Goal: Task Accomplishment & Management: Use online tool/utility

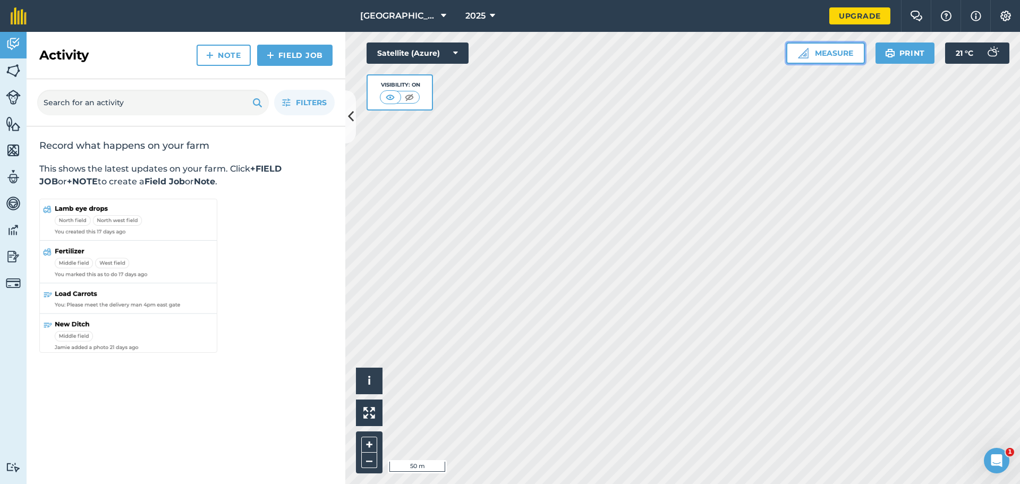
click at [847, 56] on button "Measure" at bounding box center [825, 52] width 79 height 21
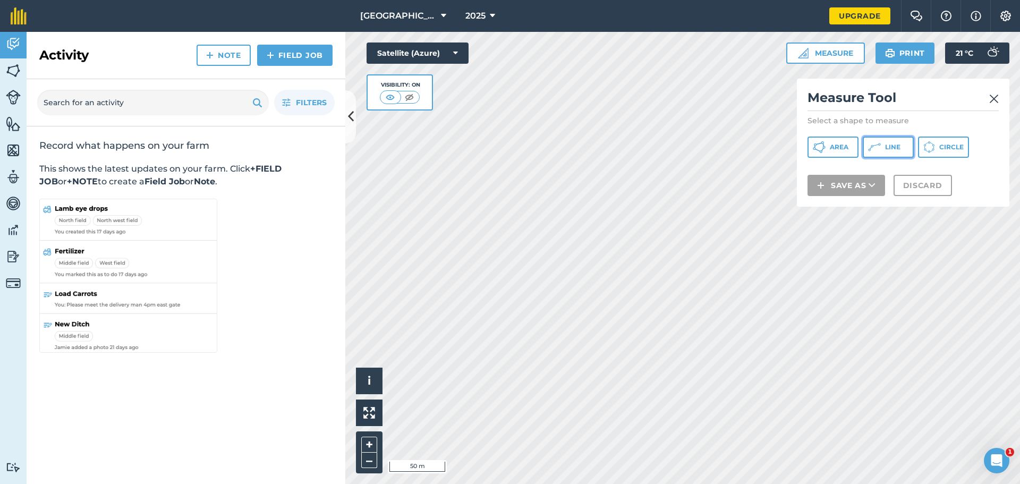
click at [875, 150] on icon at bounding box center [874, 147] width 13 height 13
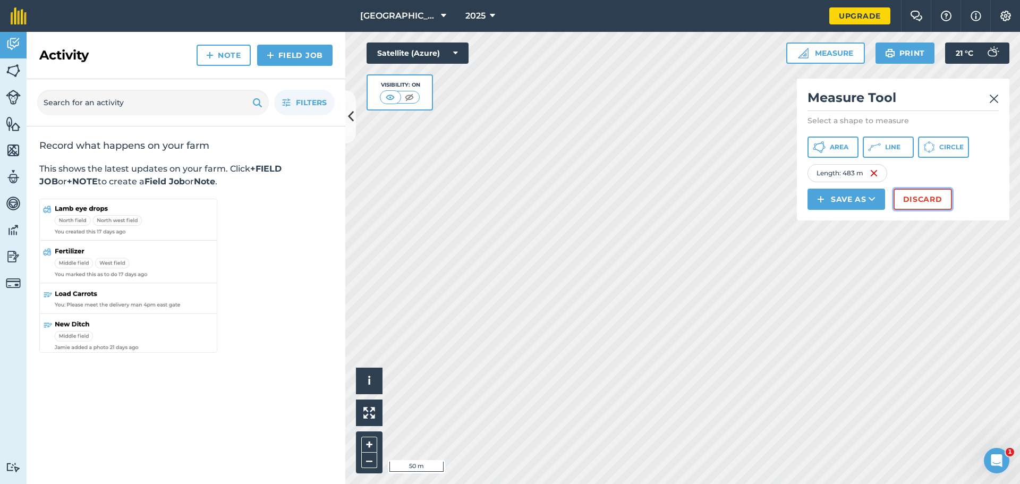
click at [914, 198] on button "Discard" at bounding box center [922, 199] width 58 height 21
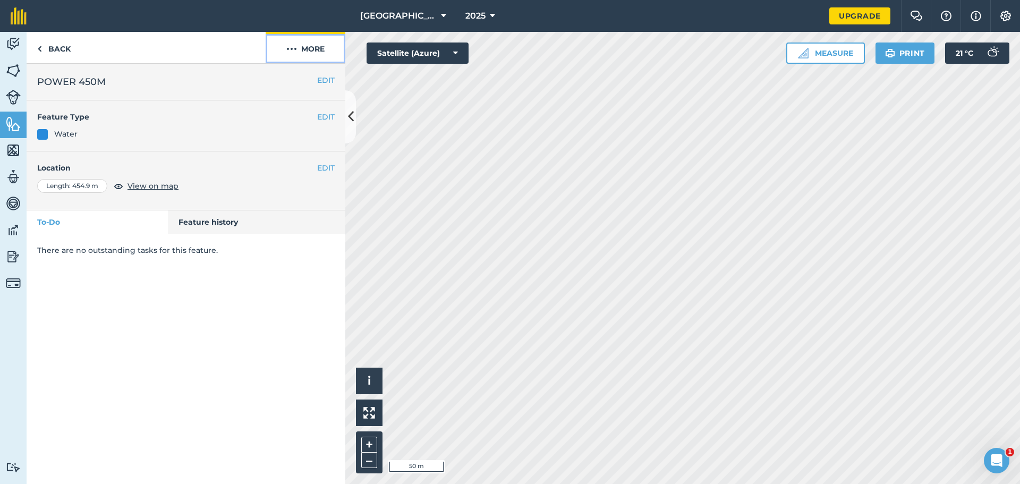
click at [317, 52] on button "More" at bounding box center [306, 47] width 80 height 31
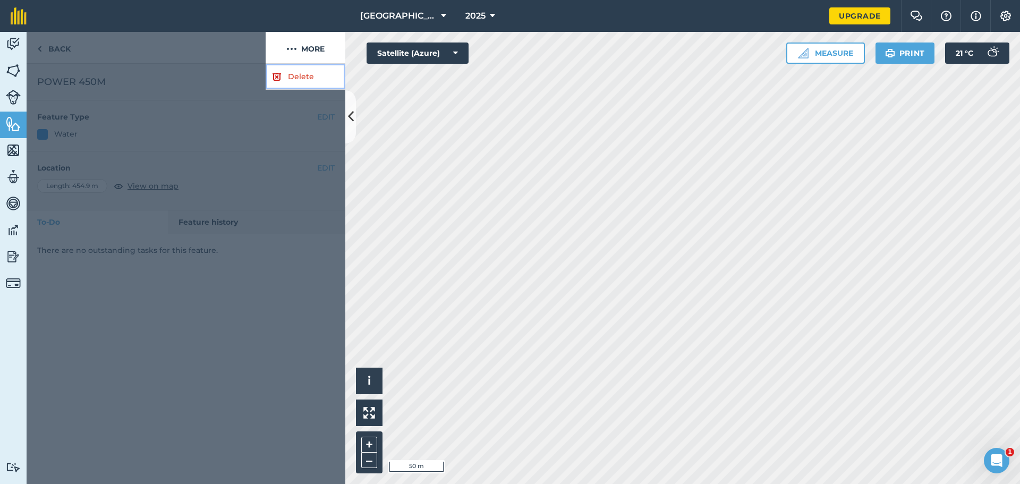
click at [299, 78] on link "Delete" at bounding box center [306, 77] width 80 height 26
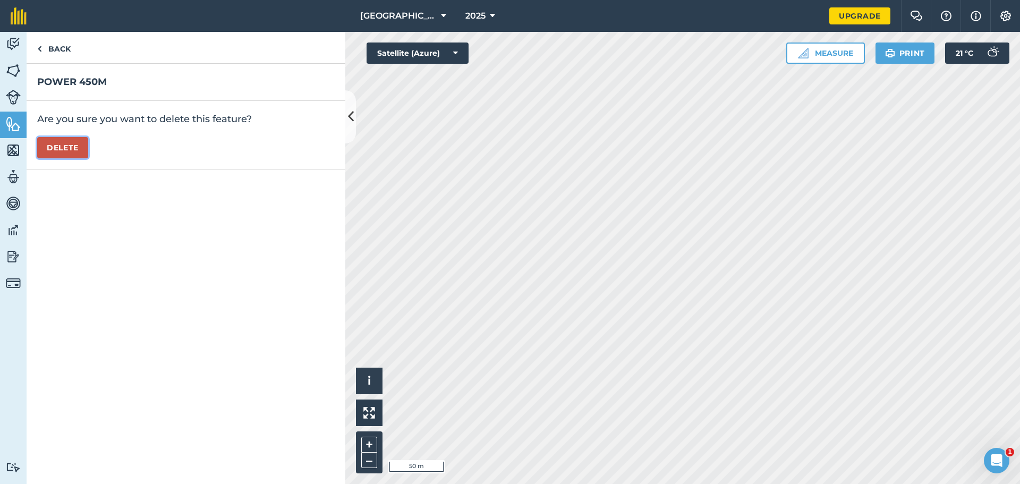
click at [72, 150] on button "Delete" at bounding box center [62, 147] width 51 height 21
